Goal: Check status

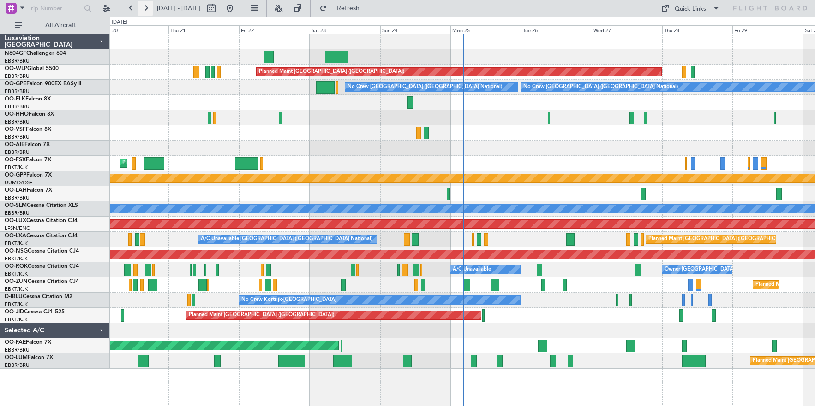
click at [145, 8] on button at bounding box center [145, 8] width 15 height 15
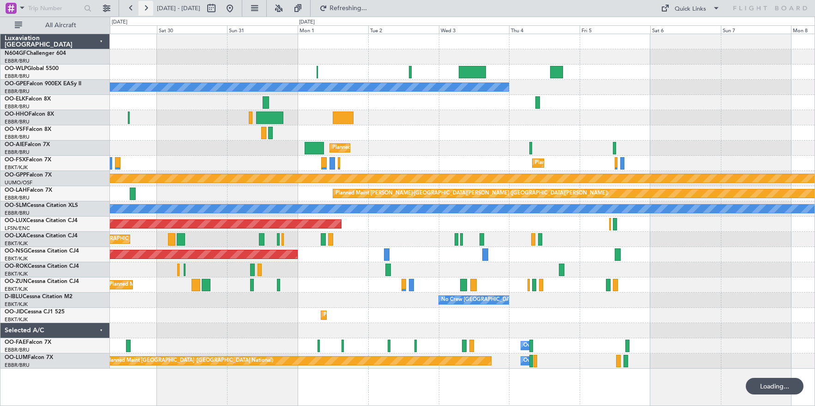
click at [145, 8] on button at bounding box center [145, 8] width 15 height 15
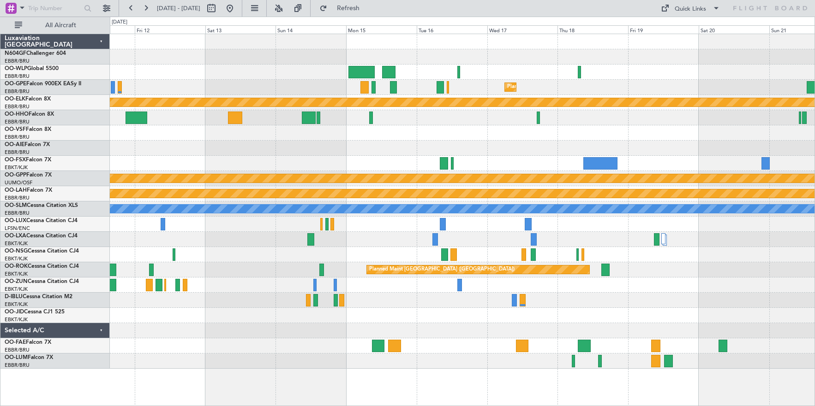
click at [494, 238] on div "Planned Maint Kortrijk-[GEOGRAPHIC_DATA]" at bounding box center [462, 239] width 704 height 15
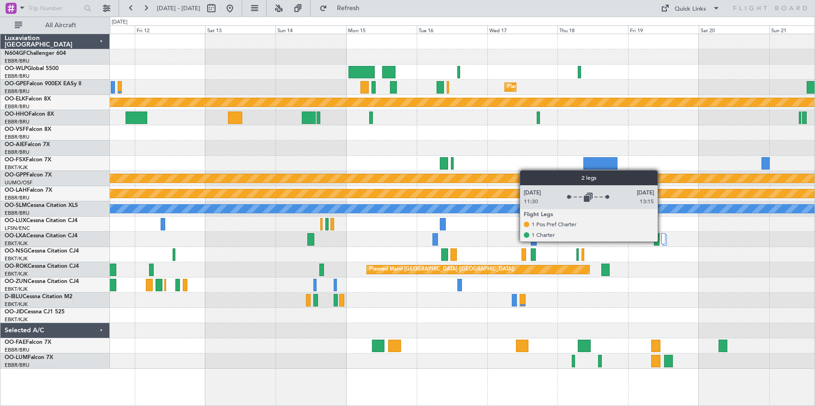
click at [662, 241] on div at bounding box center [663, 238] width 4 height 11
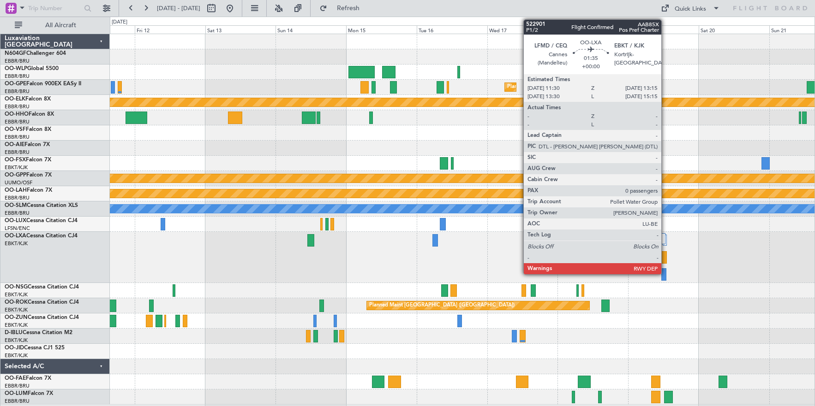
click at [665, 258] on div at bounding box center [664, 257] width 6 height 12
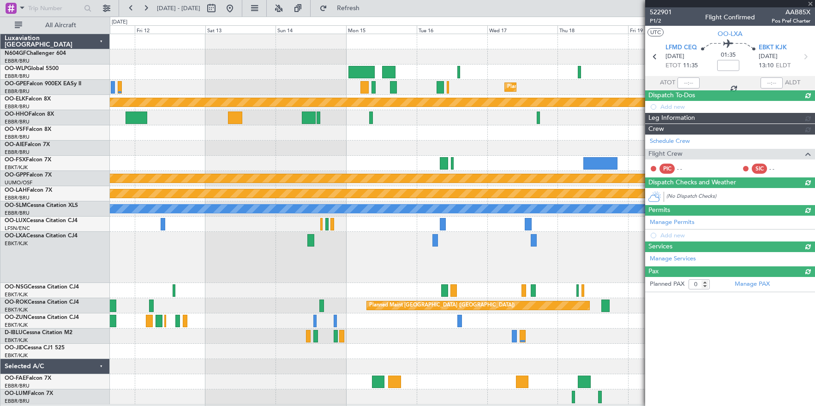
click at [807, 2] on div at bounding box center [730, 3] width 170 height 7
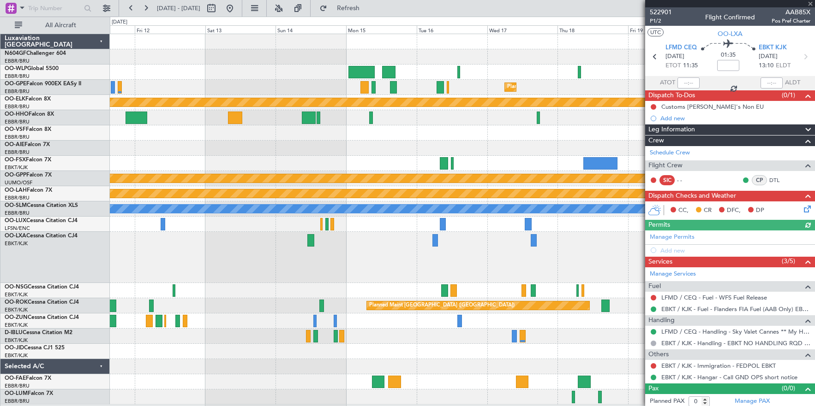
click at [811, 3] on div at bounding box center [730, 3] width 170 height 7
click at [610, 232] on div at bounding box center [462, 224] width 704 height 15
click at [810, 3] on span at bounding box center [810, 4] width 9 height 8
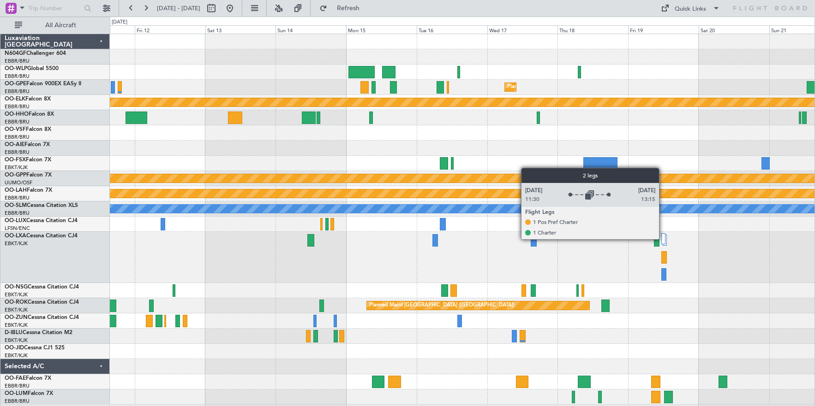
click at [663, 239] on div at bounding box center [663, 238] width 4 height 11
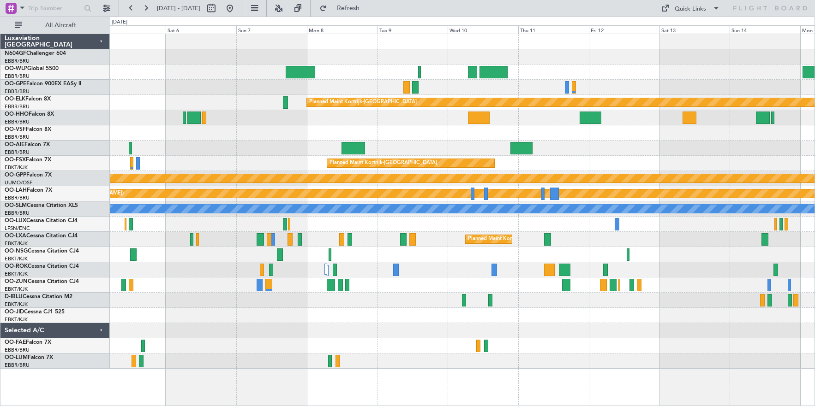
click at [679, 48] on div at bounding box center [462, 41] width 704 height 15
click at [237, 8] on button at bounding box center [229, 8] width 15 height 15
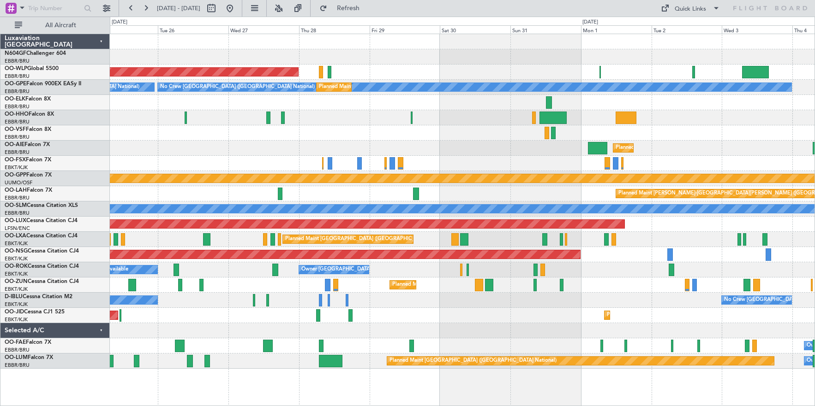
click at [198, 115] on div "Planned Maint [GEOGRAPHIC_DATA] ([GEOGRAPHIC_DATA]) No Crew [GEOGRAPHIC_DATA] (…" at bounding box center [462, 201] width 704 height 335
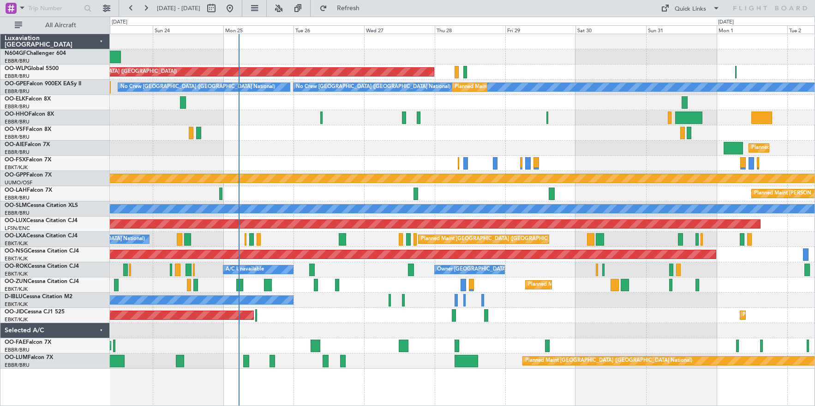
click at [319, 162] on div "Planned Maint Kortrijk-[GEOGRAPHIC_DATA]" at bounding box center [462, 163] width 704 height 15
